Goal: Task Accomplishment & Management: Manage account settings

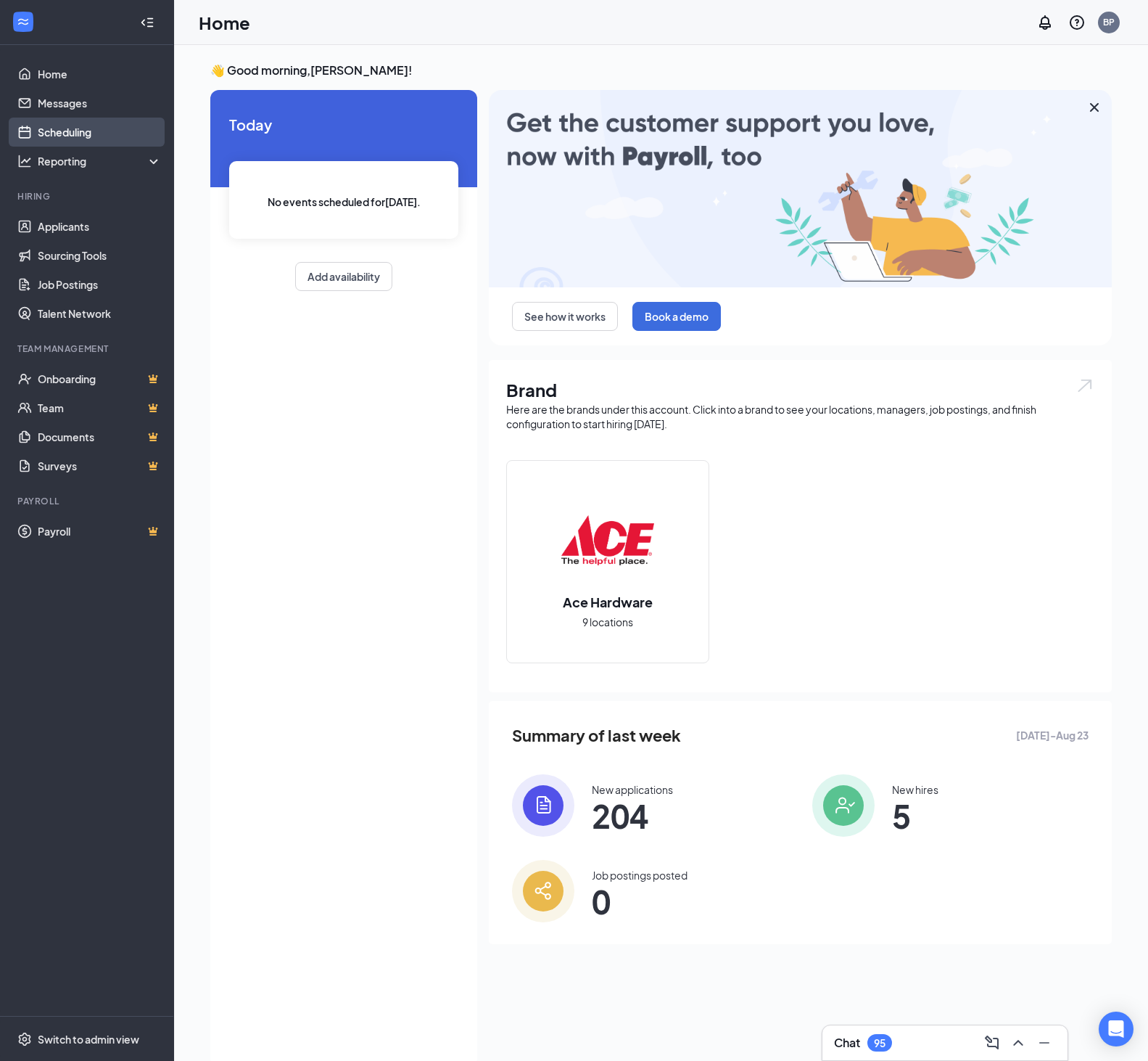
drag, startPoint x: 69, startPoint y: 131, endPoint x: 100, endPoint y: 134, distance: 31.1
click at [69, 131] on link "Scheduling" at bounding box center [99, 132] width 124 height 29
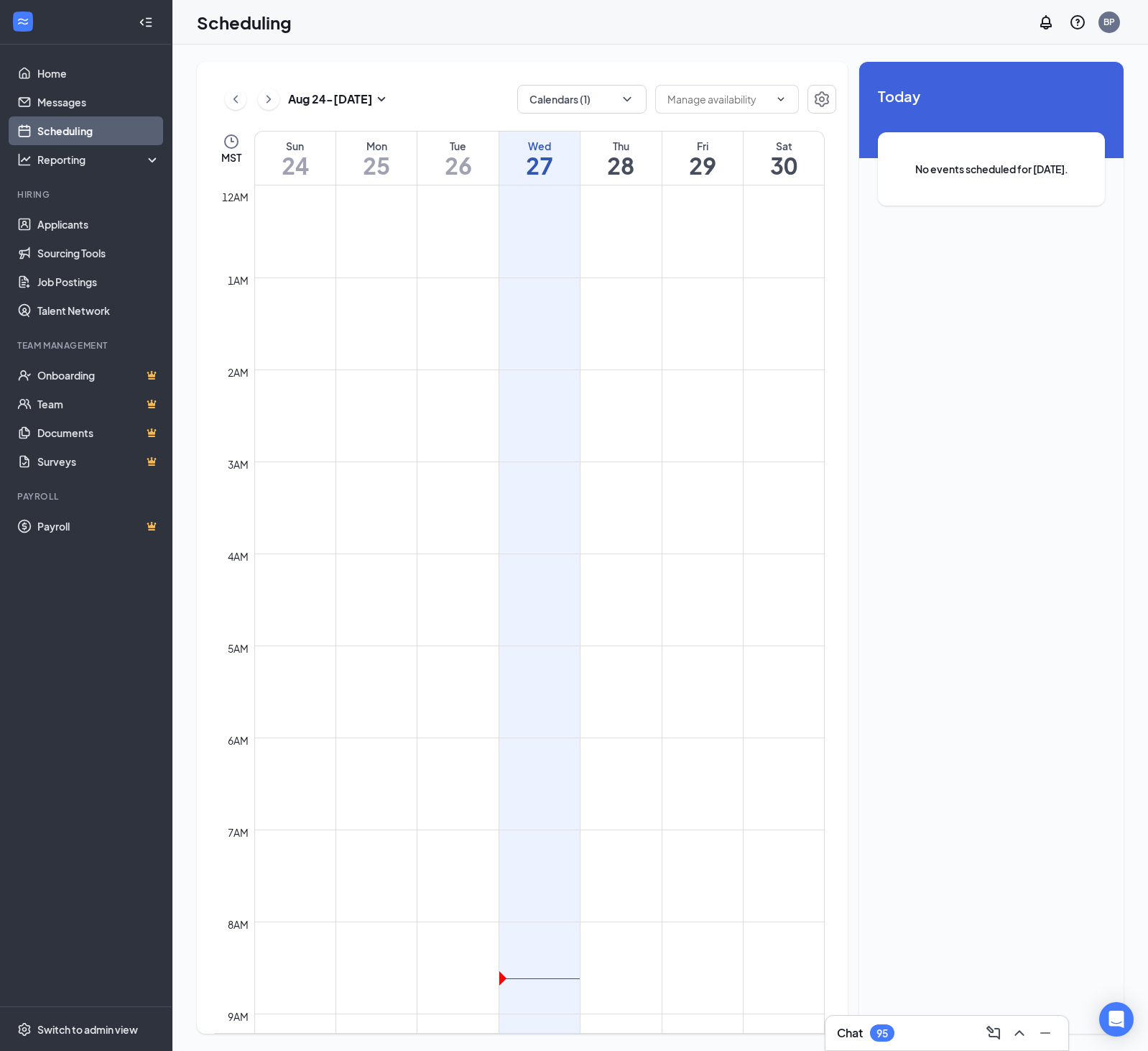
scroll to position [706, 0]
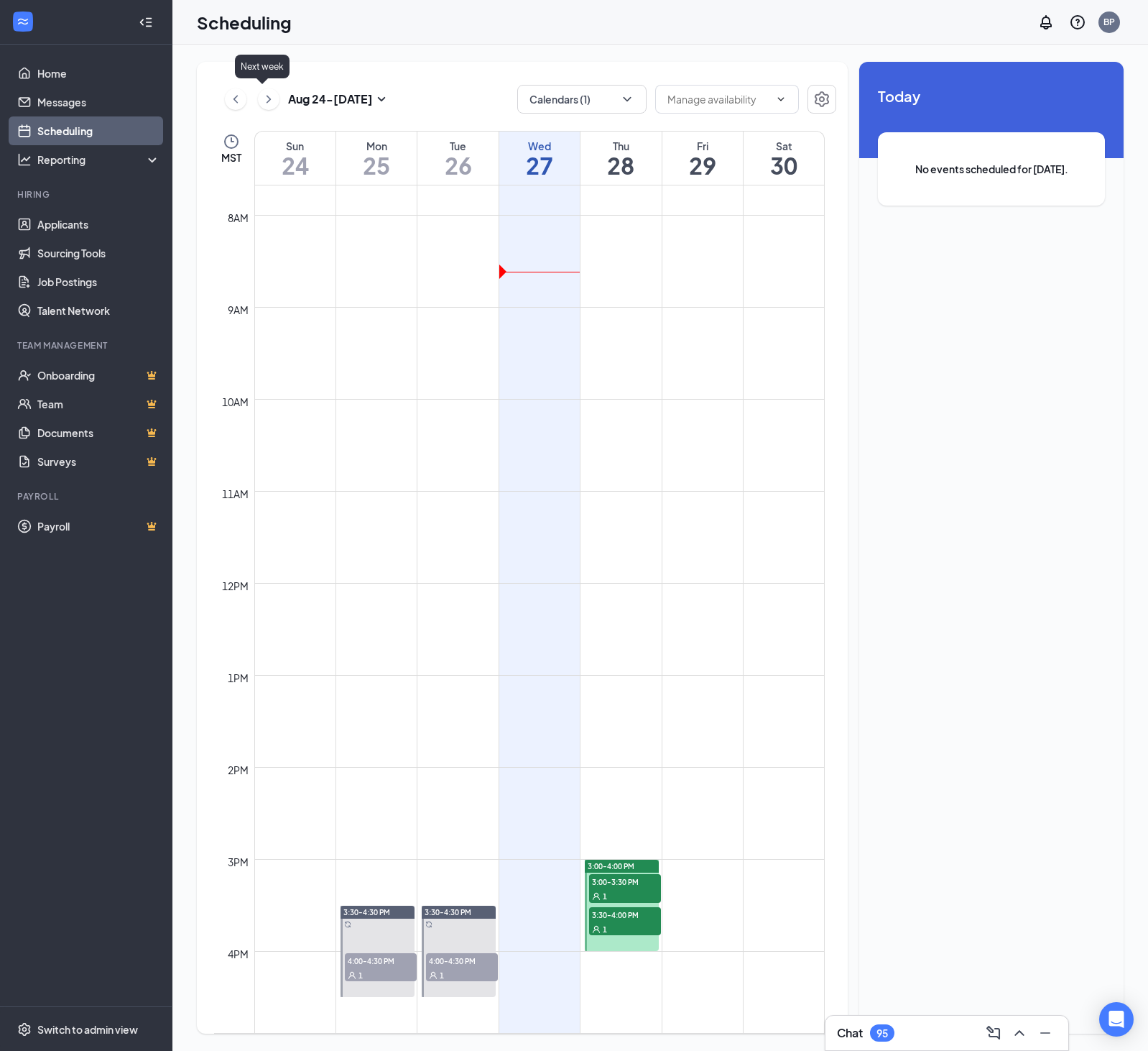
drag, startPoint x: 270, startPoint y: 100, endPoint x: 281, endPoint y: 115, distance: 18.6
click at [270, 100] on icon "ChevronRight" at bounding box center [269, 99] width 15 height 17
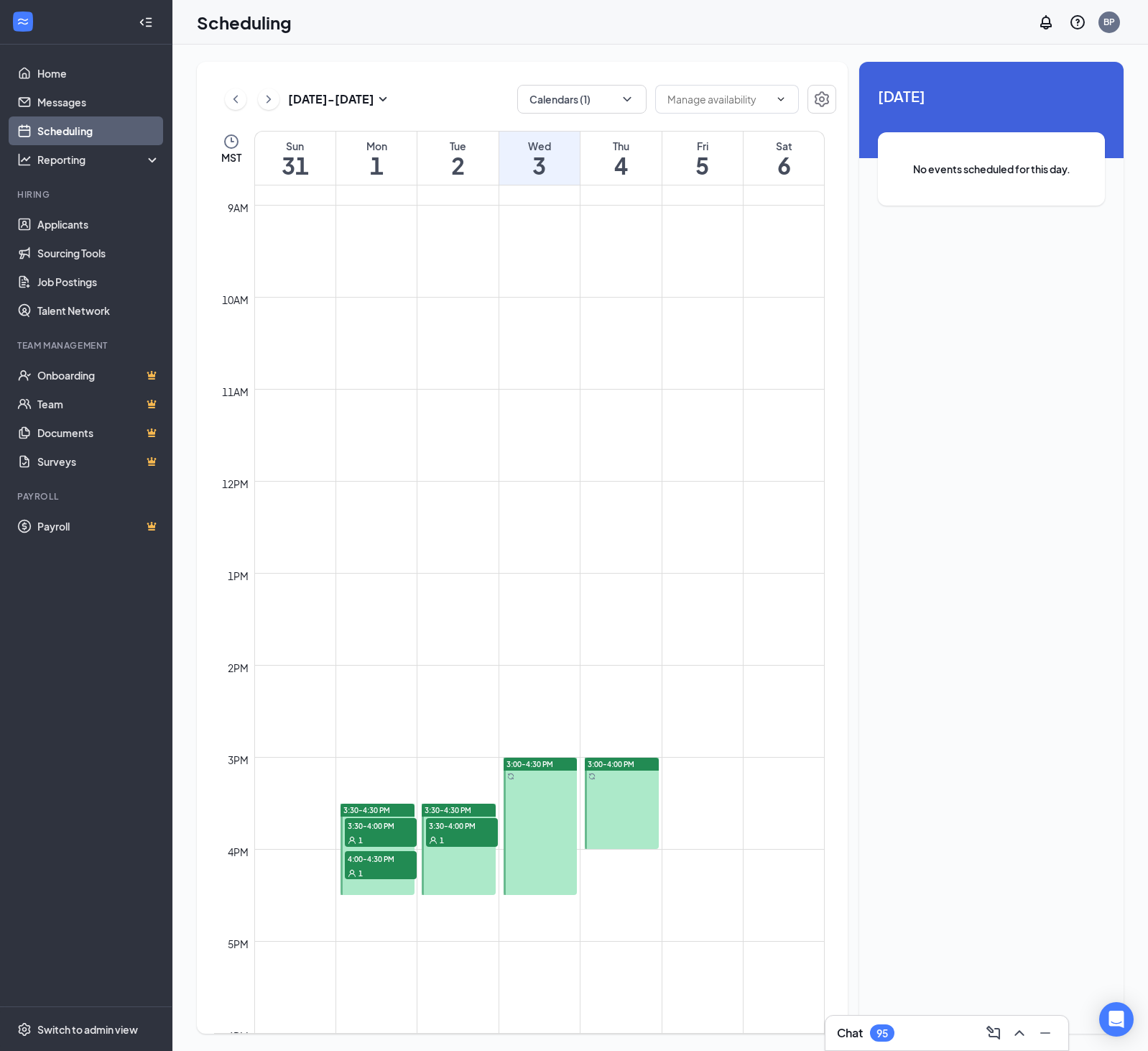
scroll to position [822, 0]
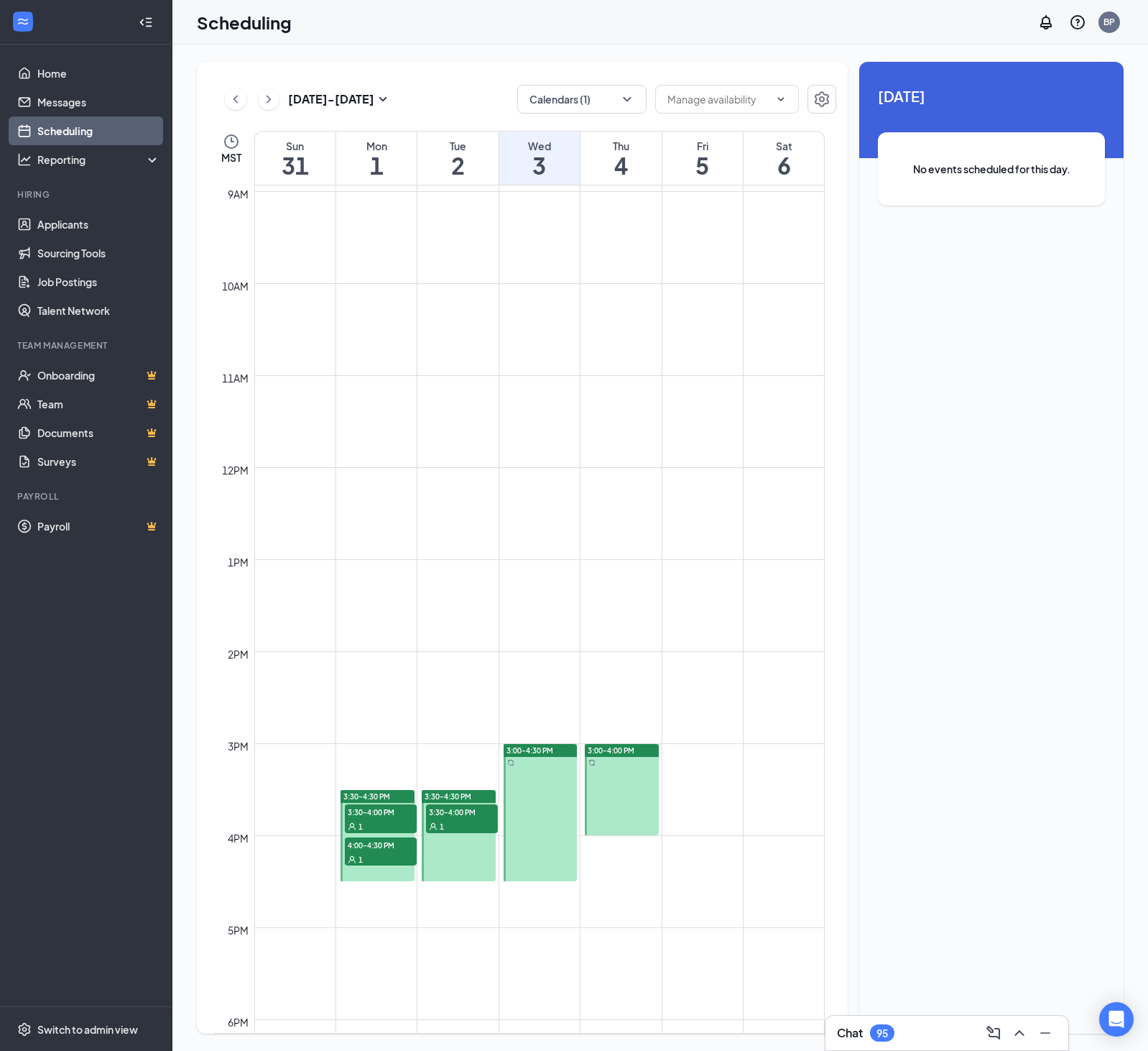
click at [369, 797] on span "3:30-4:30 PM" at bounding box center [366, 796] width 47 height 10
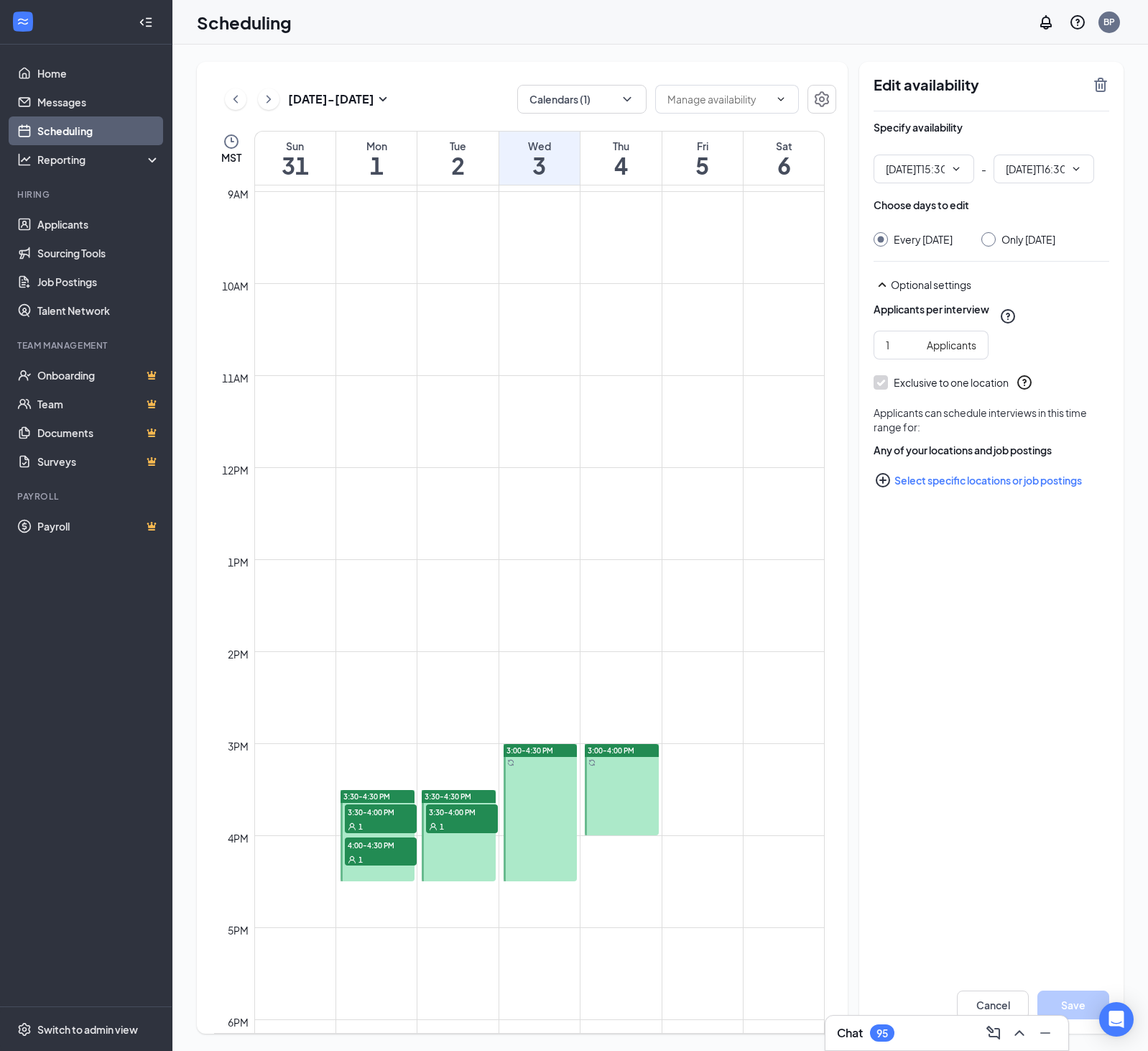
type input "03:30 PM"
type input "04:30 PM"
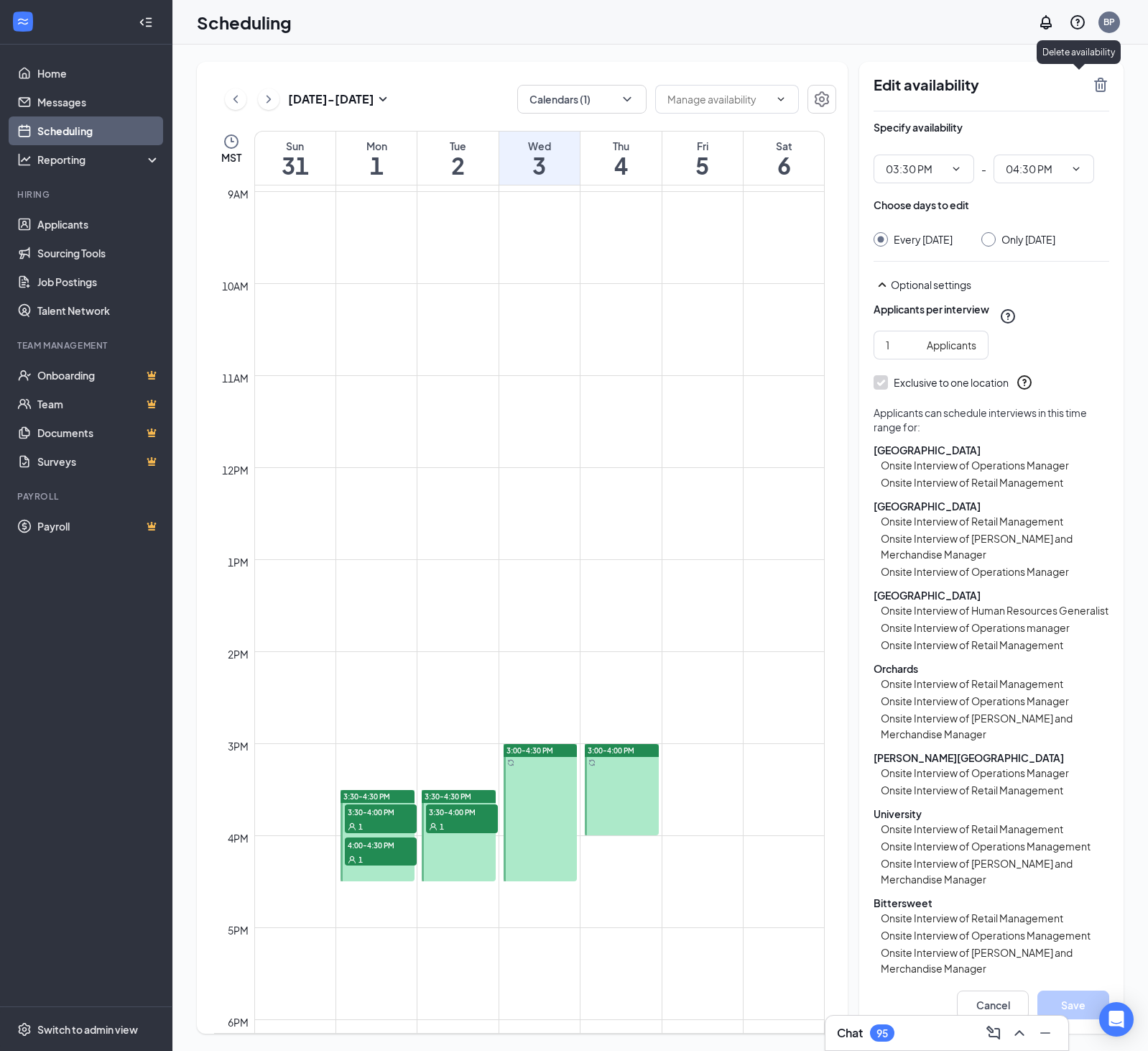
click at [1102, 82] on icon "TrashOutline" at bounding box center [1101, 85] width 13 height 15
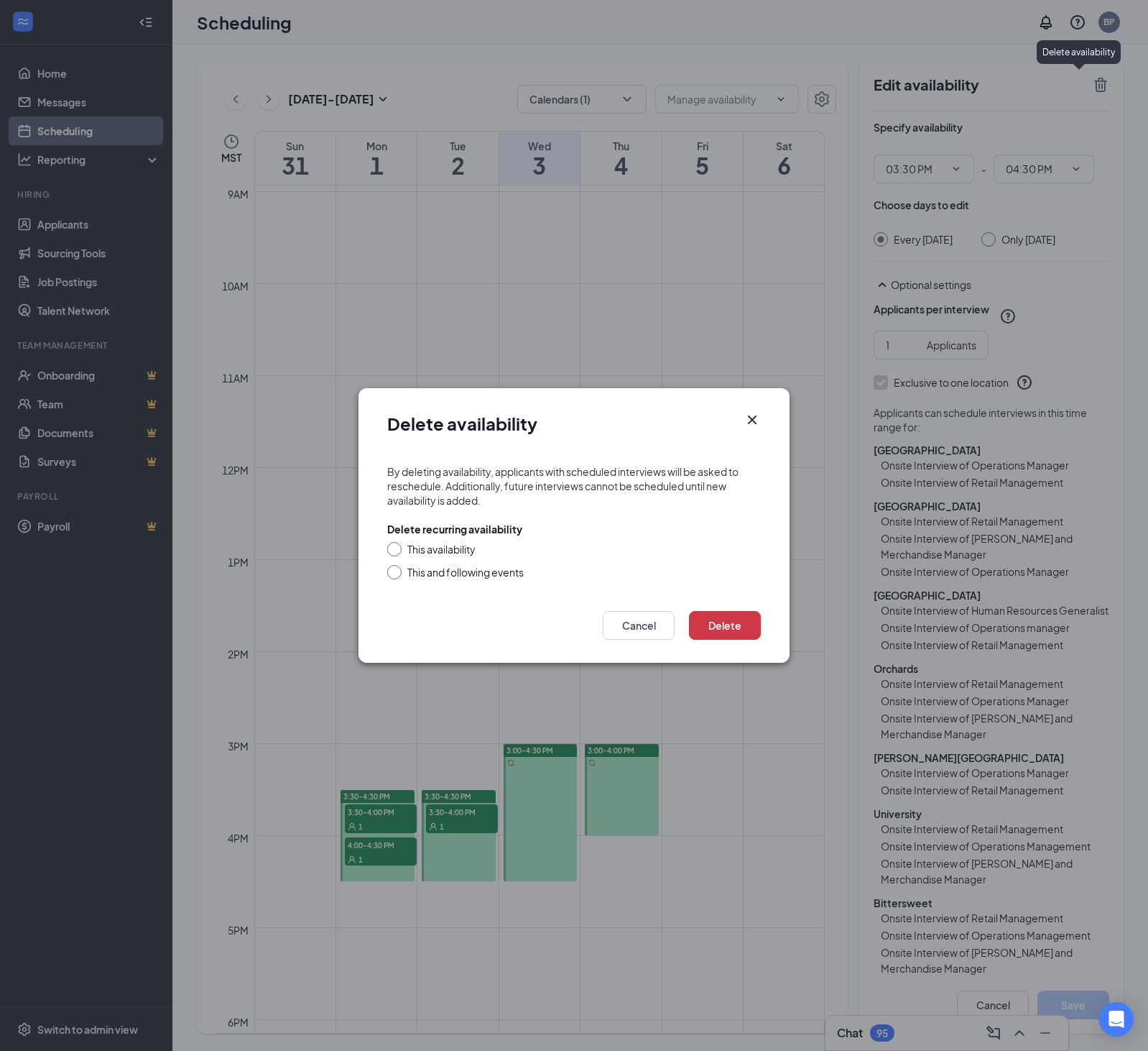
click at [391, 547] on input "This availability" at bounding box center [393, 547] width 10 height 10
radio input "true"
click at [745, 626] on button "Delete" at bounding box center [725, 626] width 72 height 29
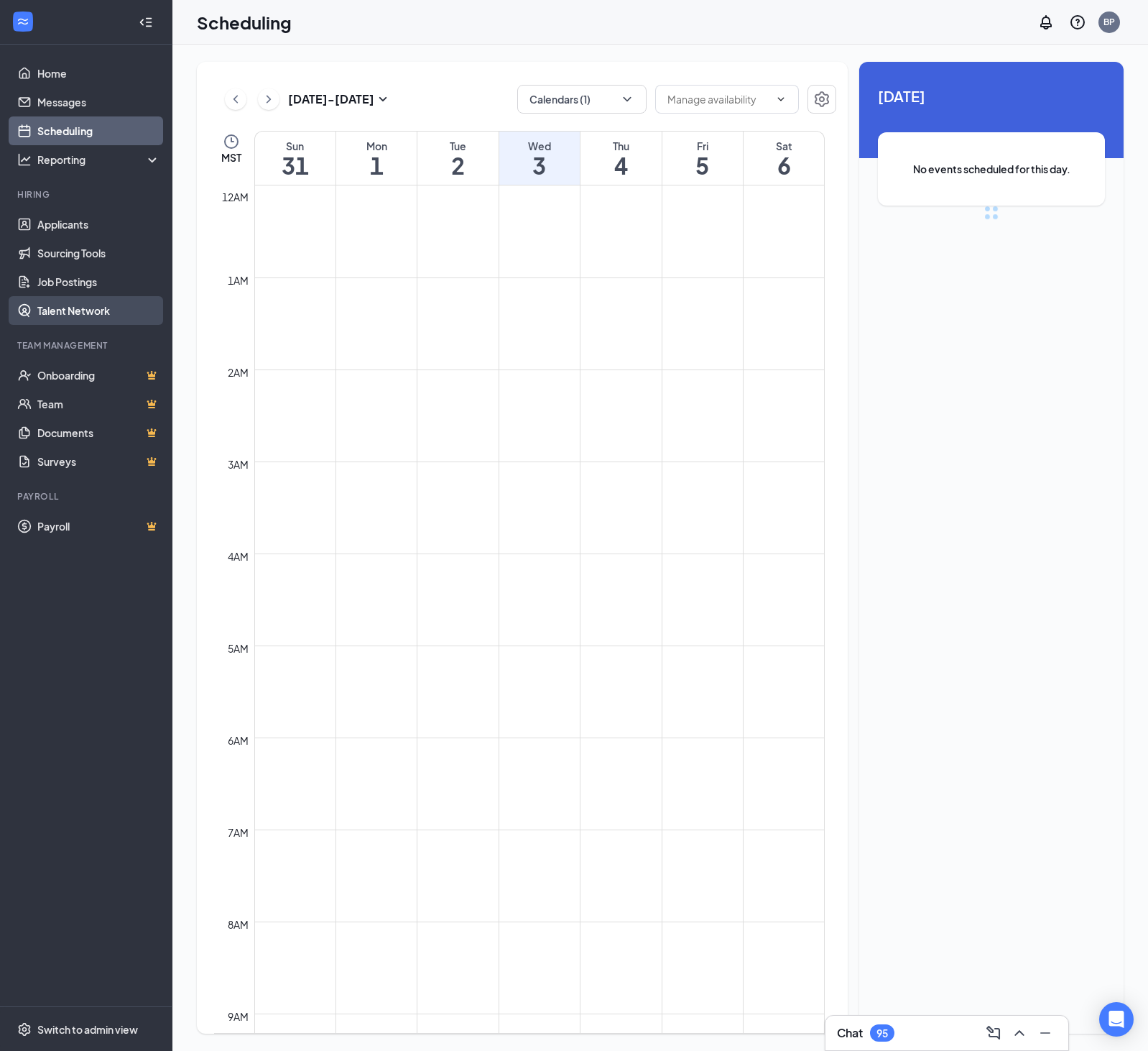
scroll to position [706, 0]
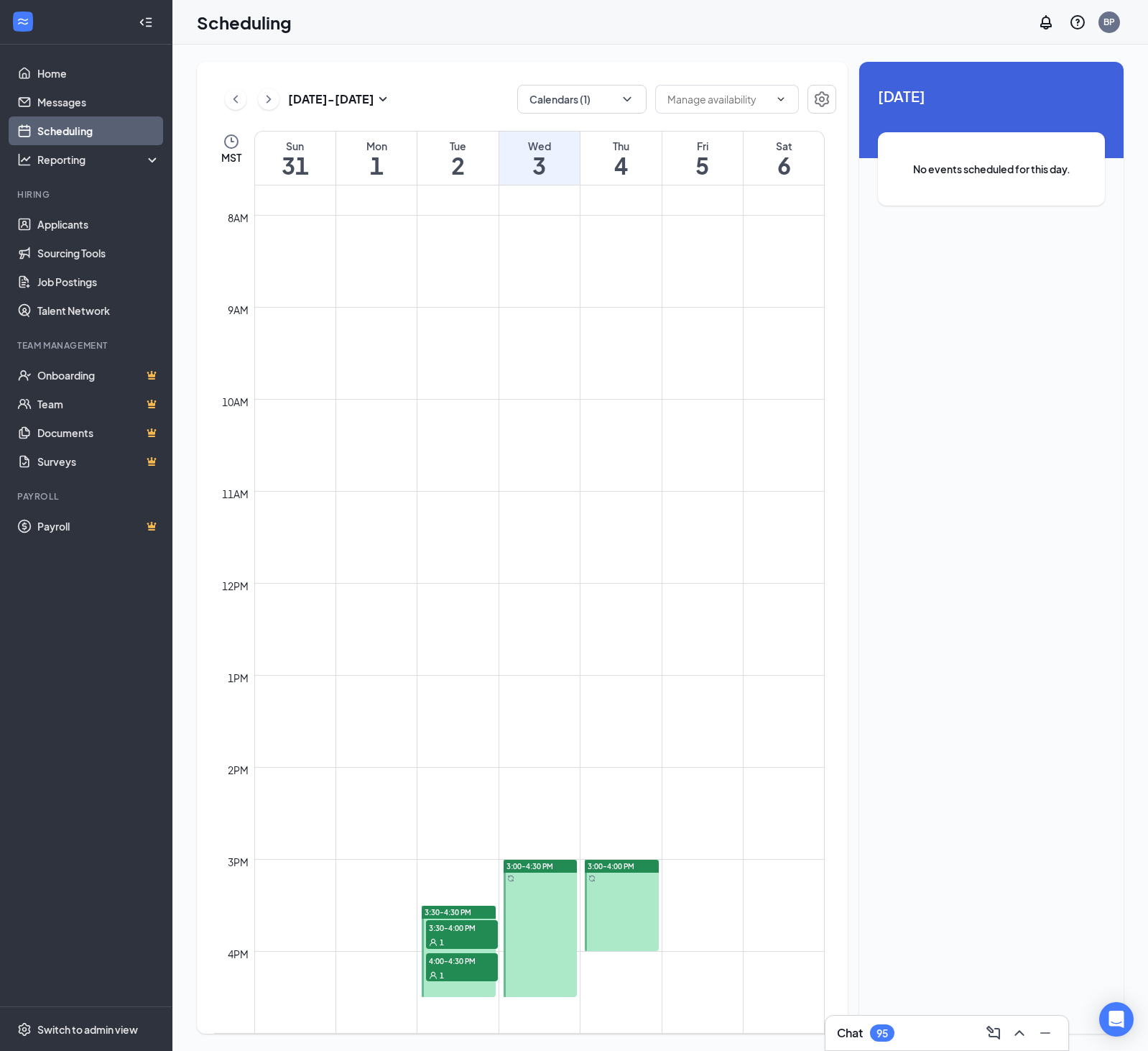
click at [611, 867] on span "3:00-4:00 PM" at bounding box center [611, 866] width 47 height 10
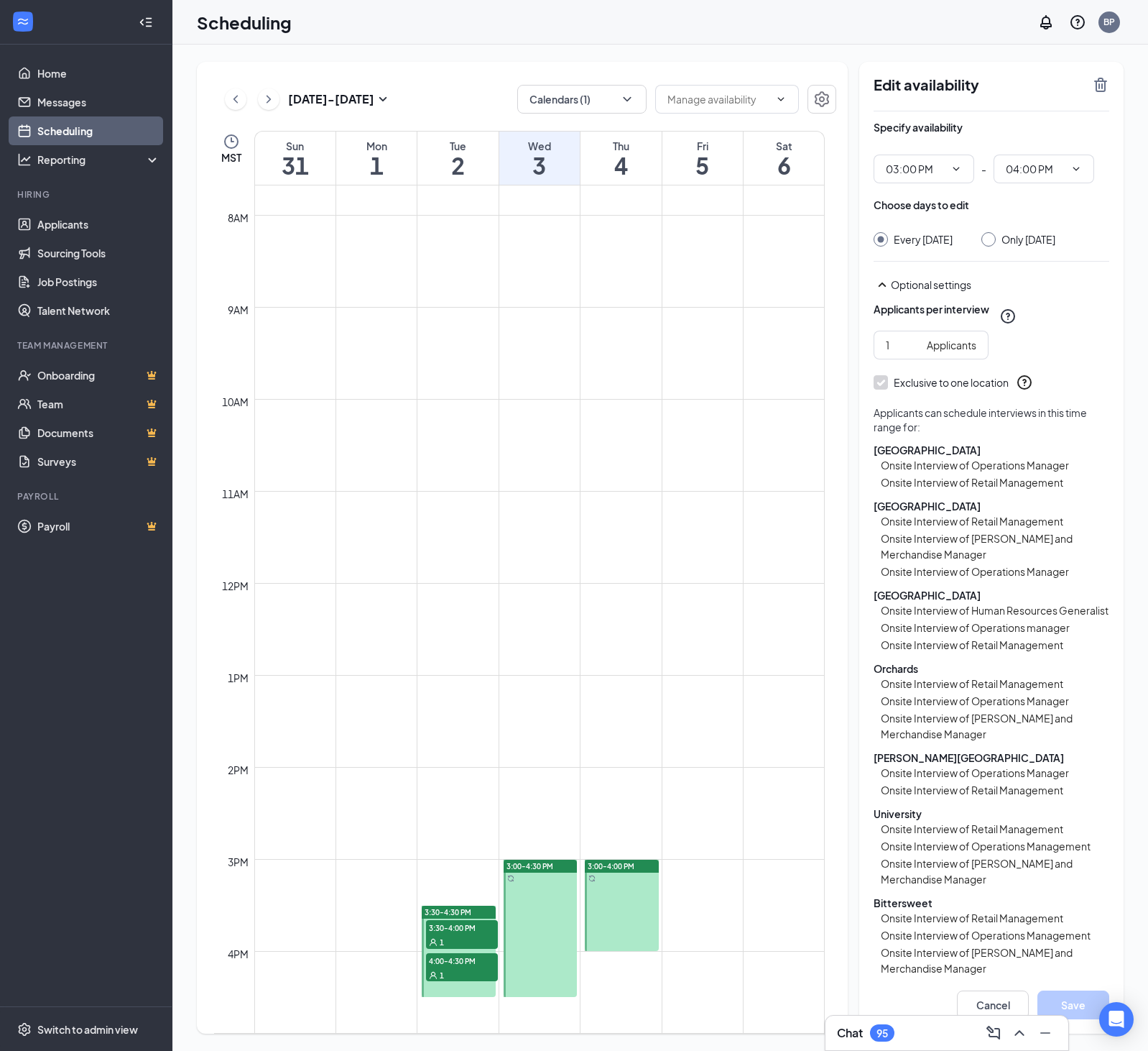
drag, startPoint x: 609, startPoint y: 866, endPoint x: 609, endPoint y: 887, distance: 21.0
click at [609, 892] on div "3:00-4:00 PM" at bounding box center [622, 905] width 74 height 91
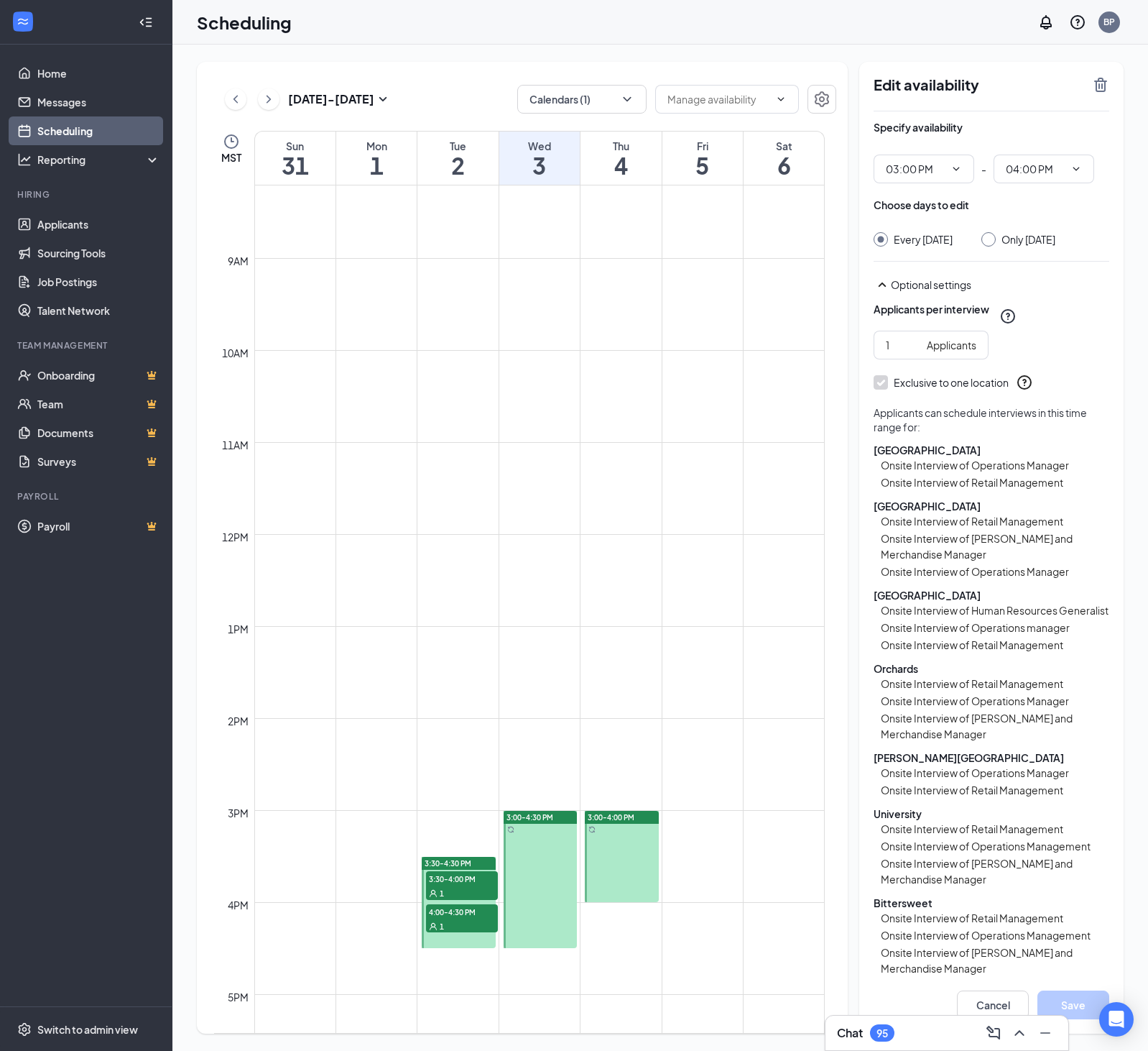
scroll to position [783, 0]
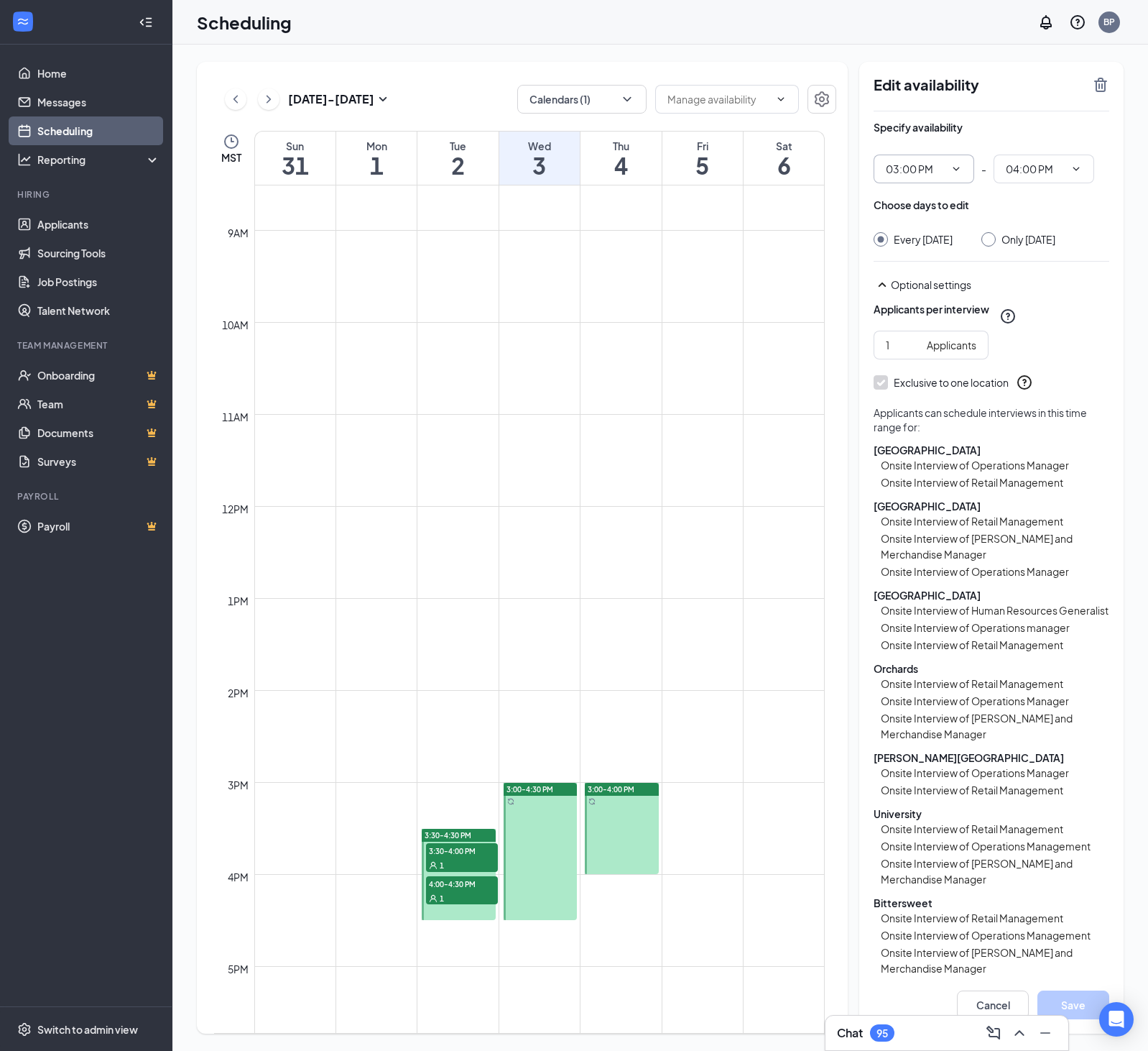
click at [944, 172] on span "03:00 PM" at bounding box center [923, 169] width 100 height 29
click at [912, 214] on div "04:00 PM" at bounding box center [906, 207] width 42 height 16
type input "04:00 PM"
click at [1075, 170] on icon "ChevronDown" at bounding box center [1076, 168] width 7 height 4
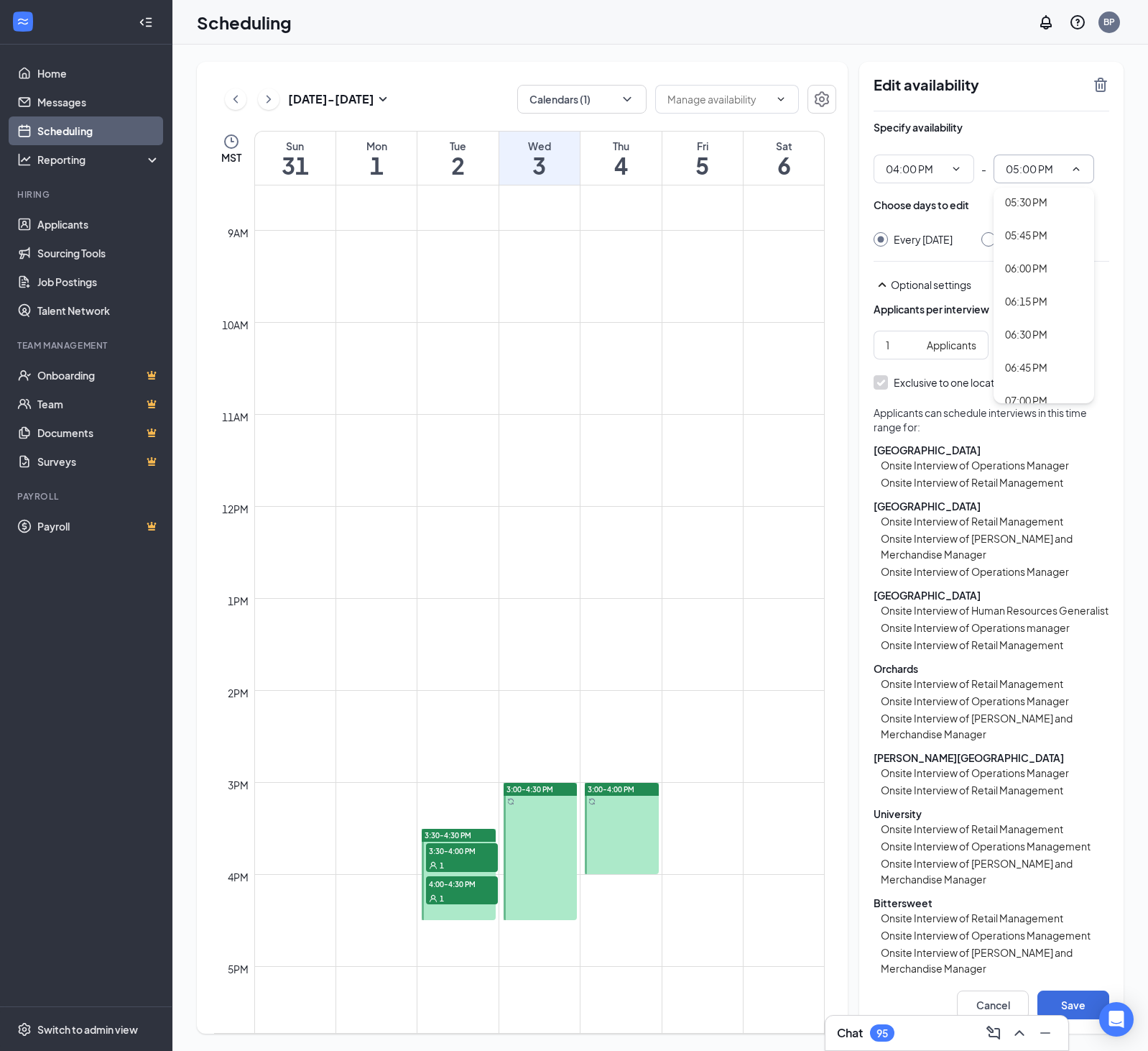
scroll to position [2238, 0]
click at [1039, 123] on div "04:30 PM" at bounding box center [1026, 115] width 42 height 16
type input "04:30 PM"
click at [1059, 999] on button "Save" at bounding box center [1073, 1005] width 72 height 29
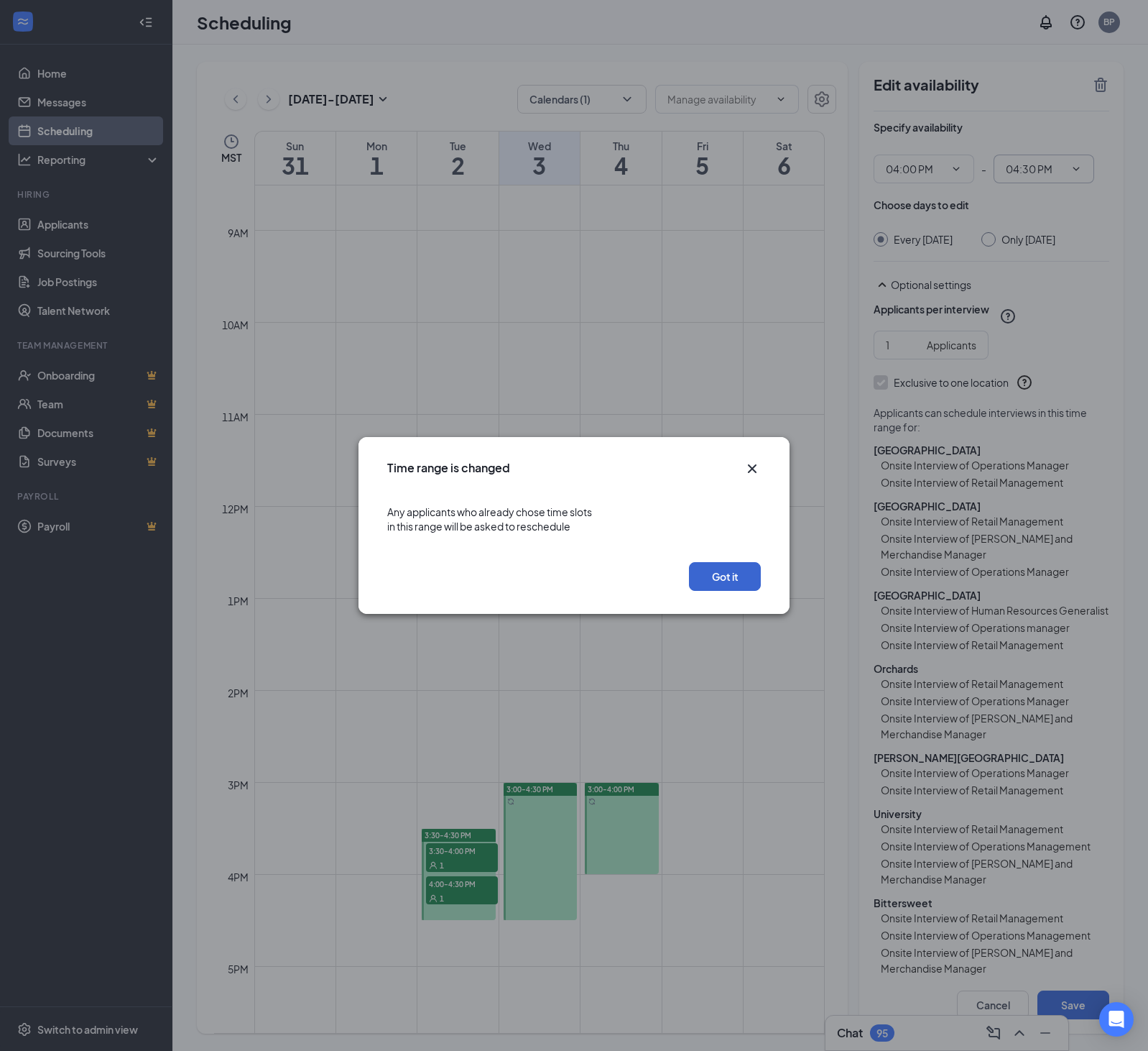
drag, startPoint x: 736, startPoint y: 572, endPoint x: 728, endPoint y: 572, distance: 8.0
click at [736, 572] on button "Got it" at bounding box center [725, 577] width 72 height 29
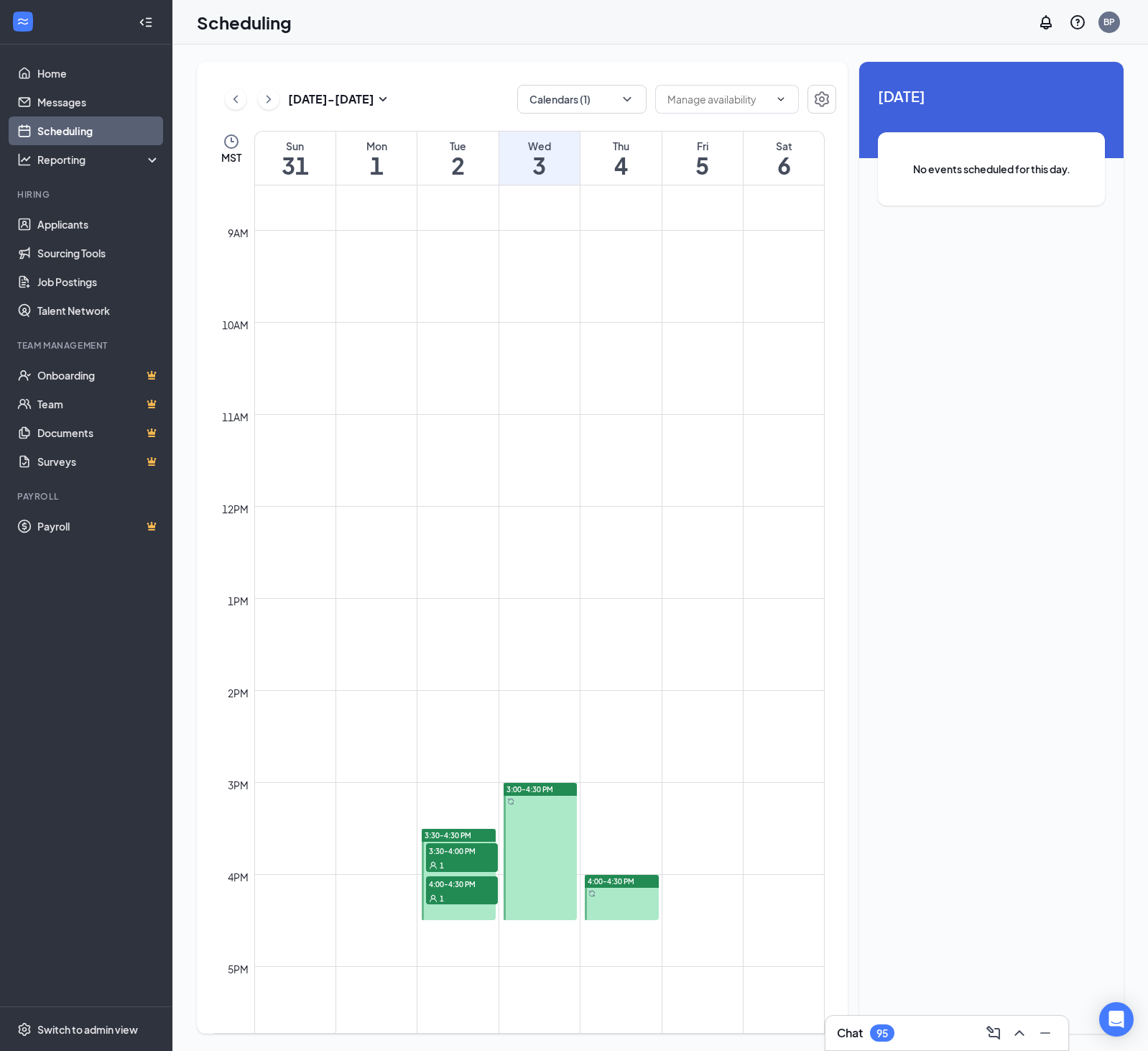
click at [631, 886] on span "4:00-4:30 PM" at bounding box center [611, 881] width 47 height 10
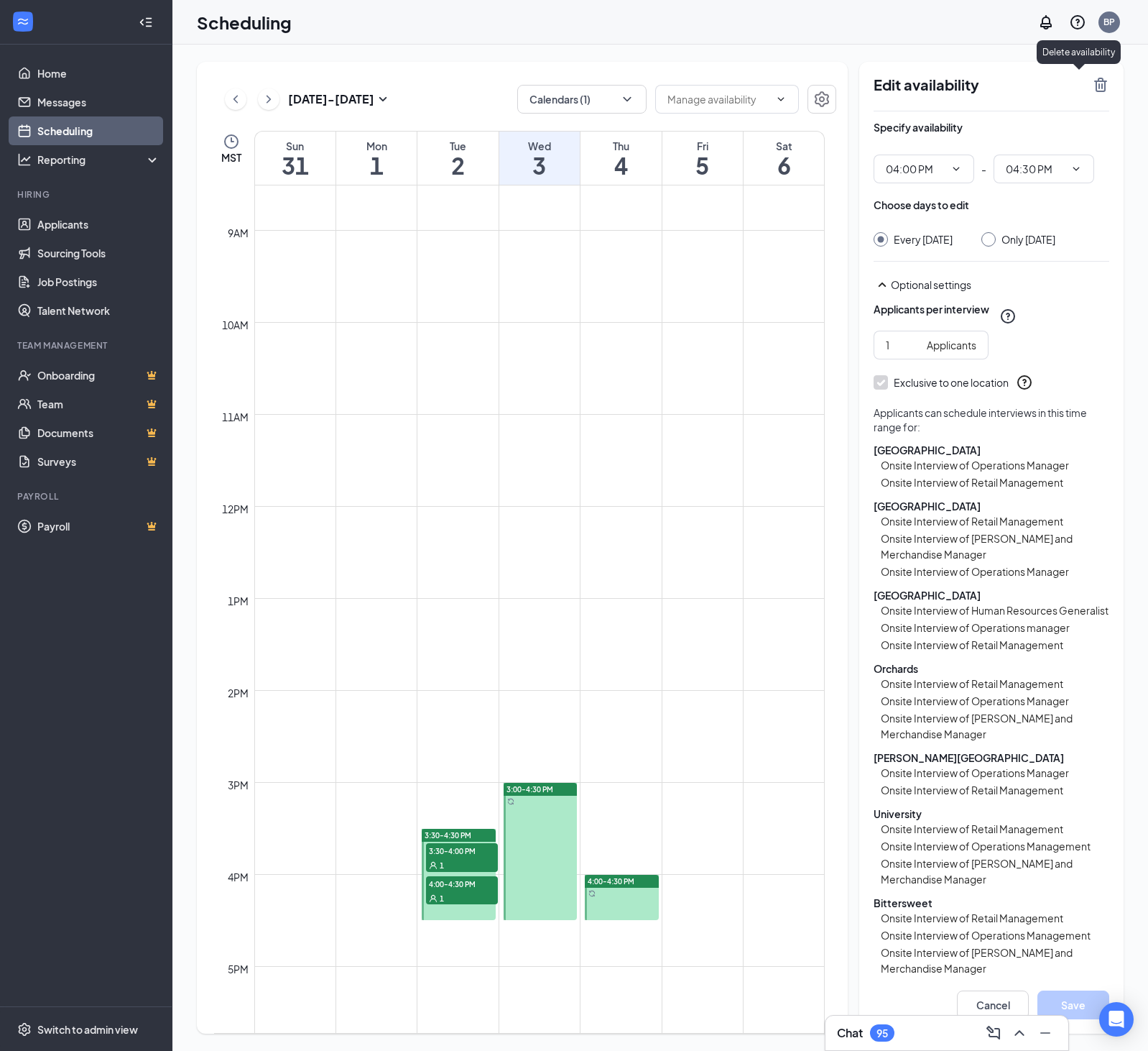
click at [1098, 87] on icon "TrashOutline" at bounding box center [1101, 85] width 17 height 17
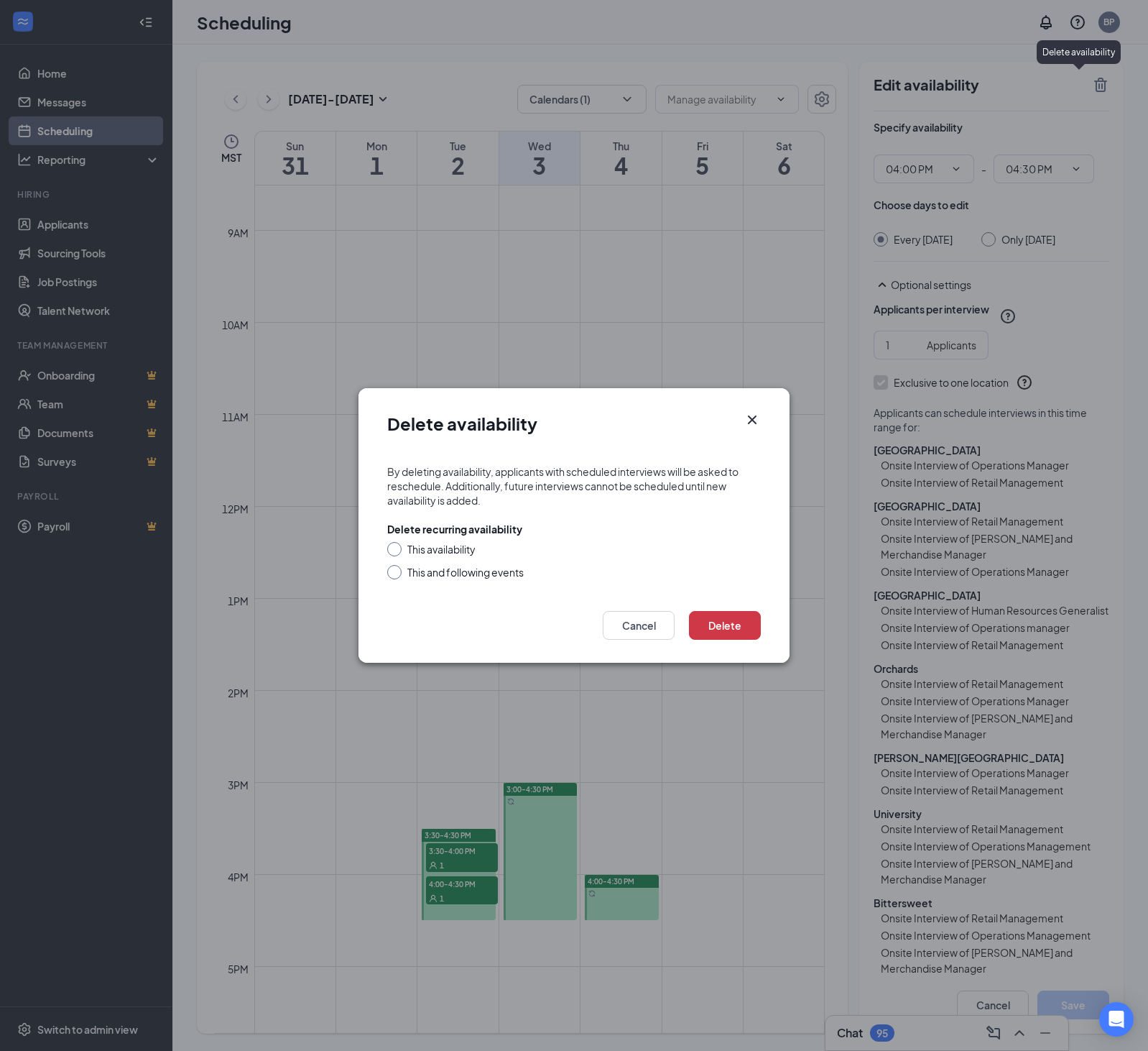
click at [449, 552] on div "This availability" at bounding box center [441, 549] width 68 height 15
click at [397, 552] on input "This availability" at bounding box center [393, 547] width 10 height 10
radio input "true"
click at [708, 634] on button "Delete" at bounding box center [725, 626] width 72 height 29
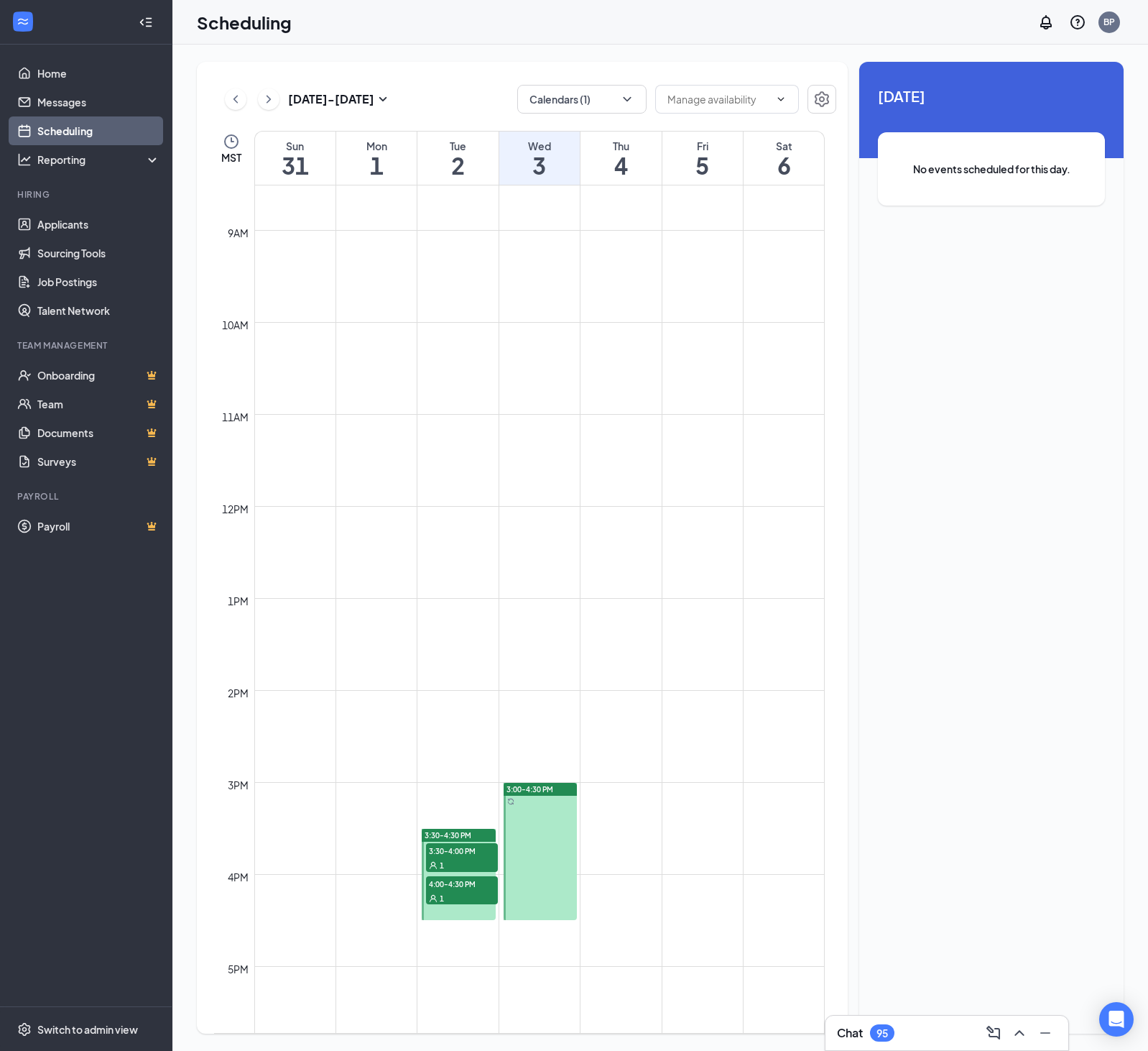
click at [454, 858] on span "3:30-4:00 PM" at bounding box center [462, 850] width 72 height 15
